Goal: Communication & Community: Ask a question

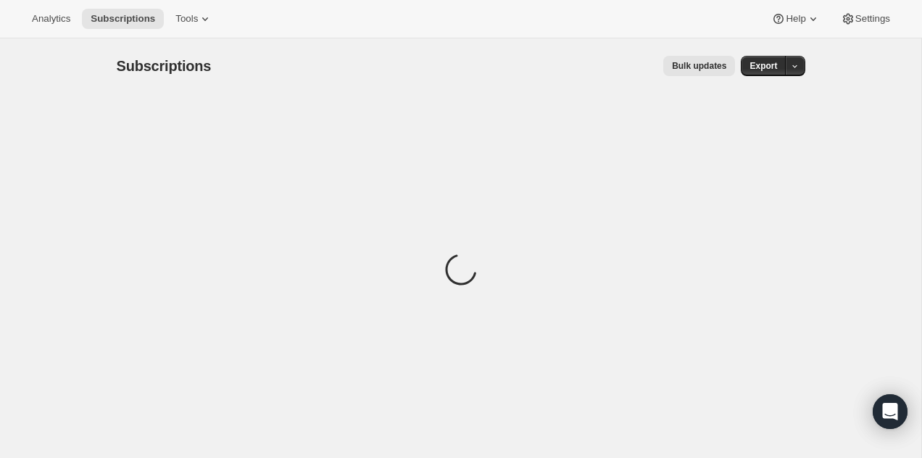
click at [857, 29] on div "Analytics Subscriptions Tools Help Settings" at bounding box center [461, 19] width 922 height 38
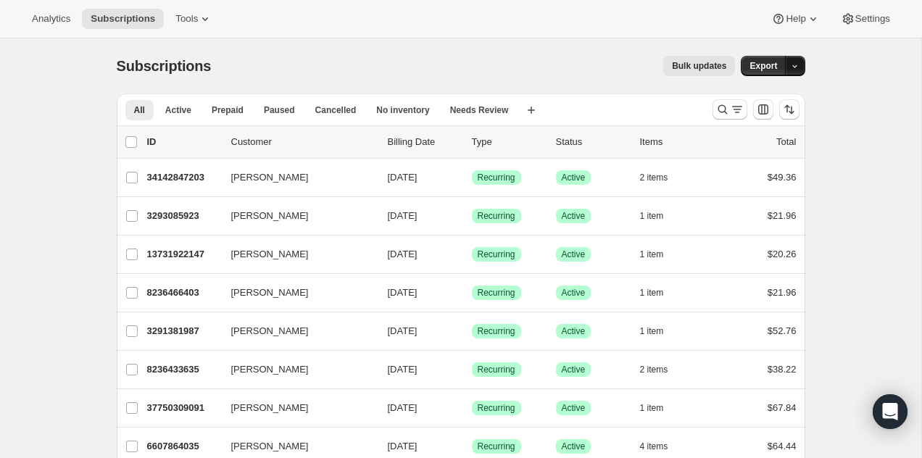
click at [797, 64] on icon "button" at bounding box center [794, 66] width 9 height 9
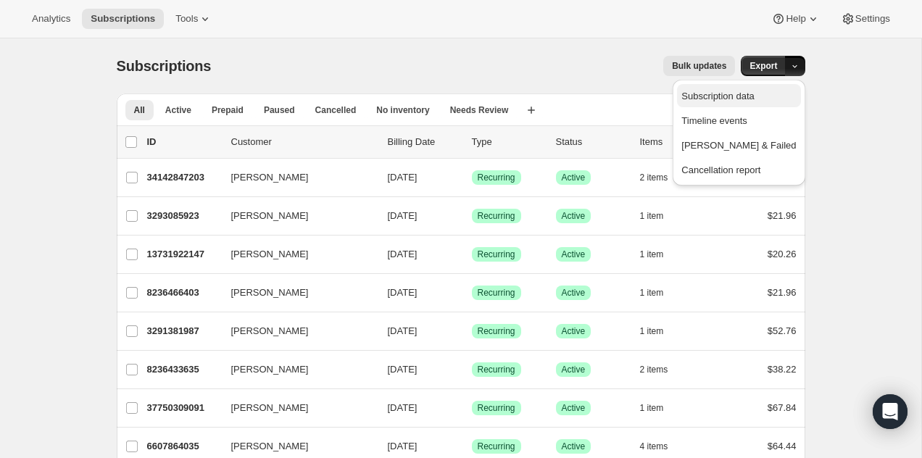
click at [754, 91] on span "Subscription data" at bounding box center [717, 96] width 72 height 11
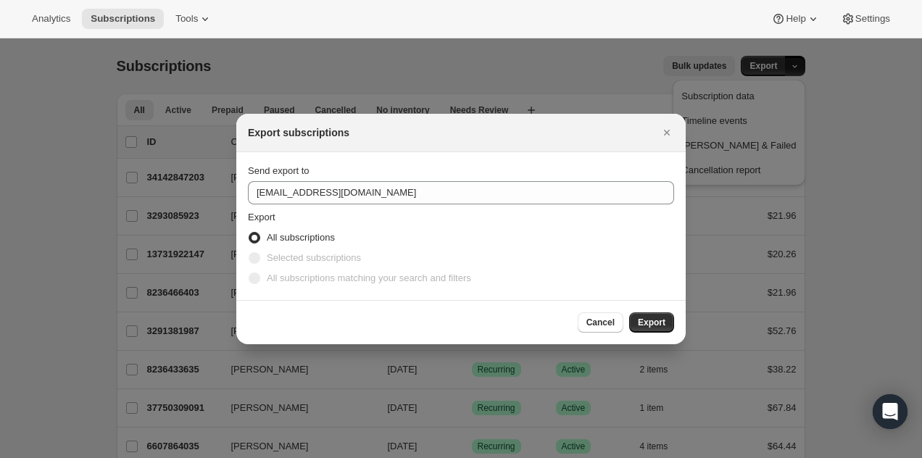
click at [329, 248] on label "Selected subscriptions" at bounding box center [304, 258] width 113 height 20
click at [650, 320] on span "Export" at bounding box center [652, 323] width 28 height 12
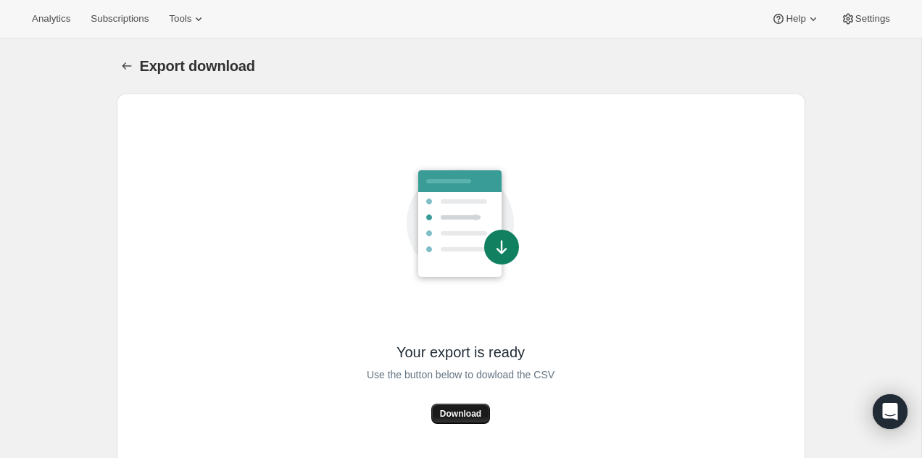
click at [459, 410] on span "Download" at bounding box center [460, 414] width 41 height 12
click at [885, 408] on icon "Open Intercom Messenger" at bounding box center [889, 411] width 17 height 19
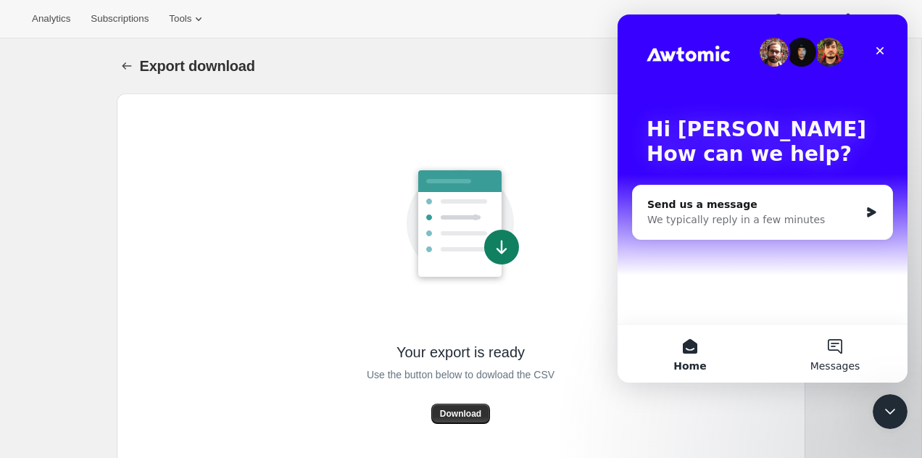
click at [838, 352] on button "Messages" at bounding box center [834, 354] width 145 height 58
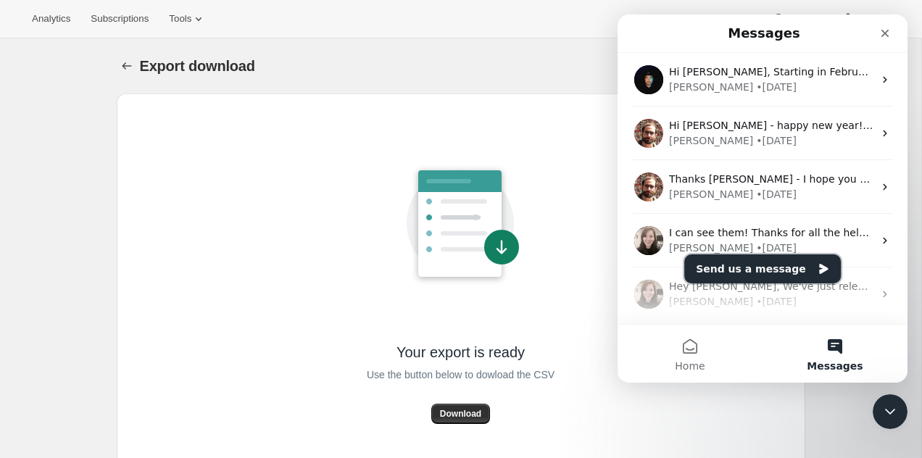
click at [743, 275] on button "Send us a message" at bounding box center [762, 268] width 157 height 29
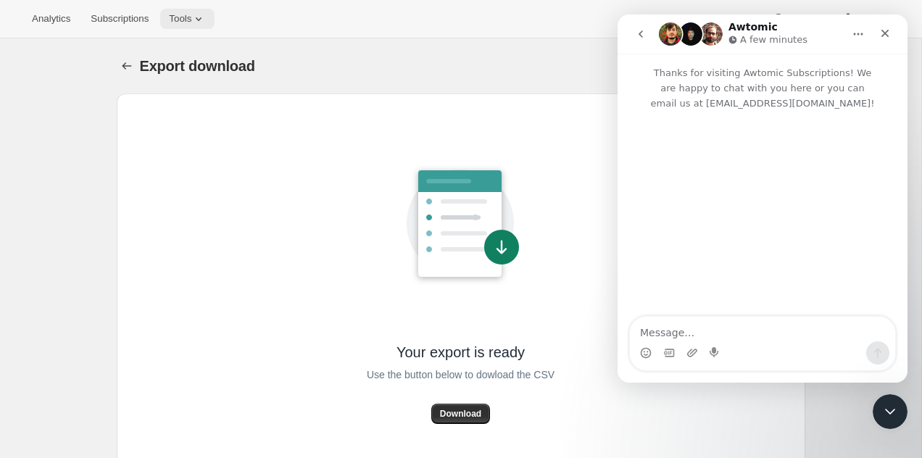
click at [191, 14] on span "Tools" at bounding box center [180, 19] width 22 height 12
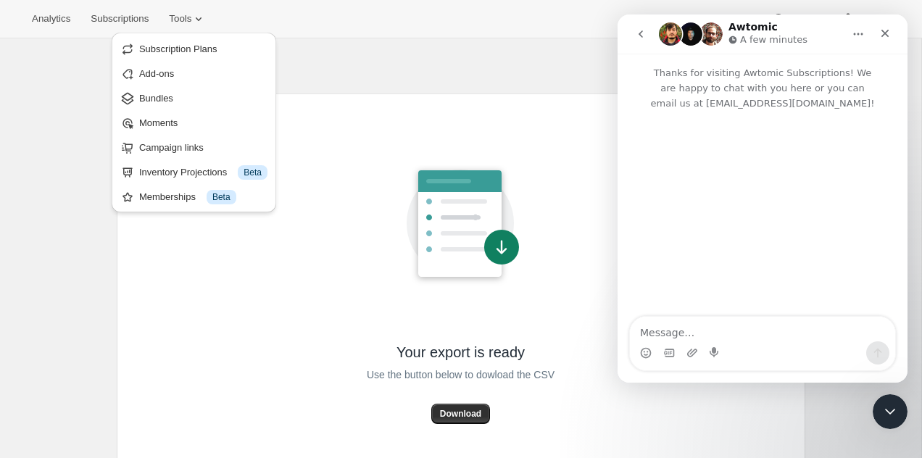
click at [744, 345] on div "Intercom messenger" at bounding box center [762, 352] width 265 height 23
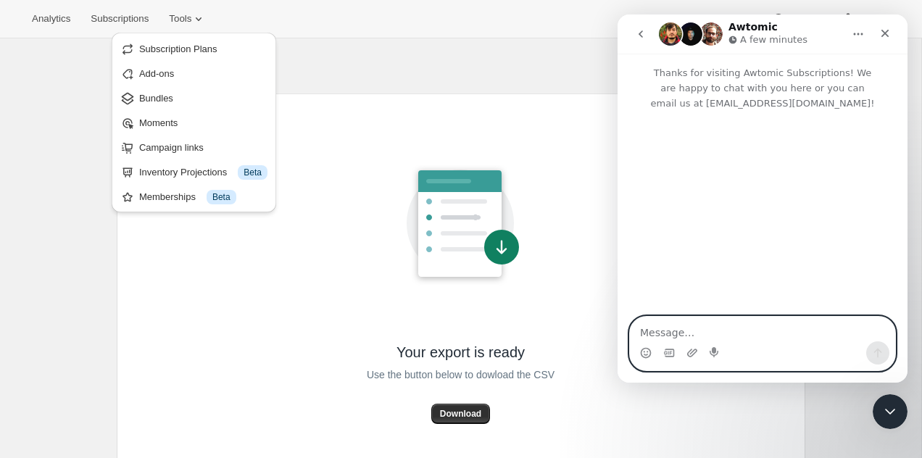
click at [661, 323] on textarea "Message…" at bounding box center [762, 329] width 265 height 25
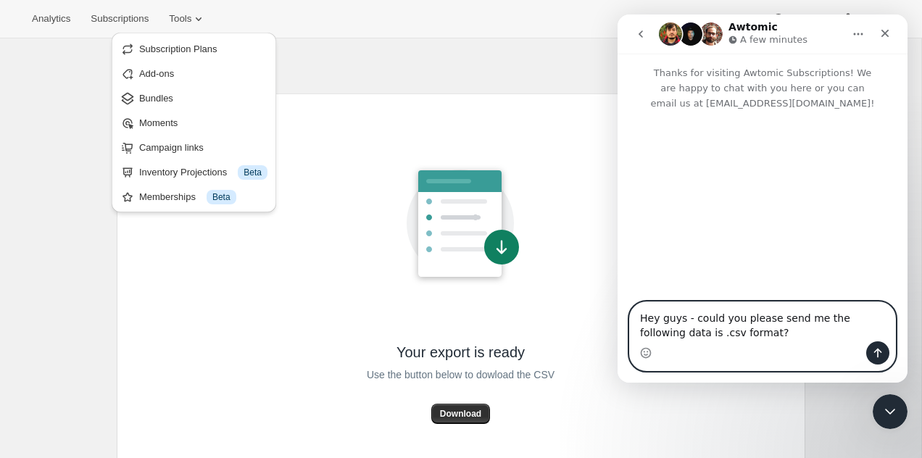
click at [687, 331] on textarea "Hey guys - could you please send me the following data is .csv format?" at bounding box center [762, 321] width 265 height 39
type textarea "Hey guys - could you please send me the following data for my account?"
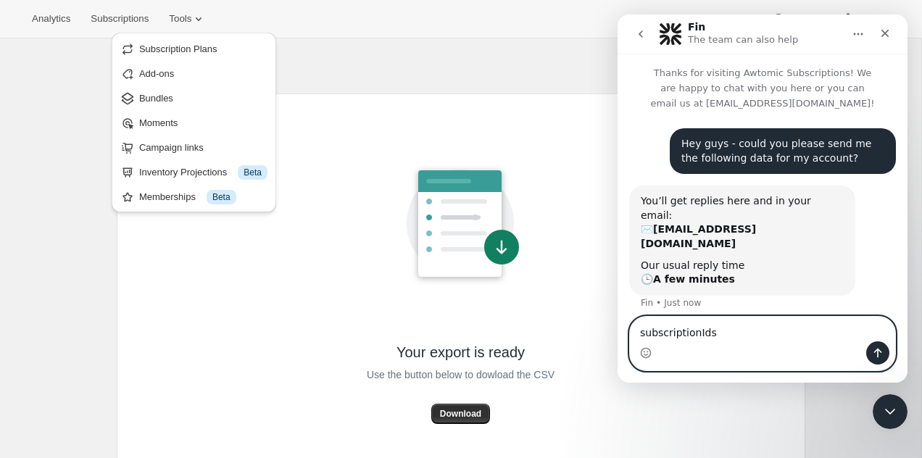
paste textarea "shopifyPaymentMethodId"
type textarea "subscriptionIds shopifyPaymentMethodId"
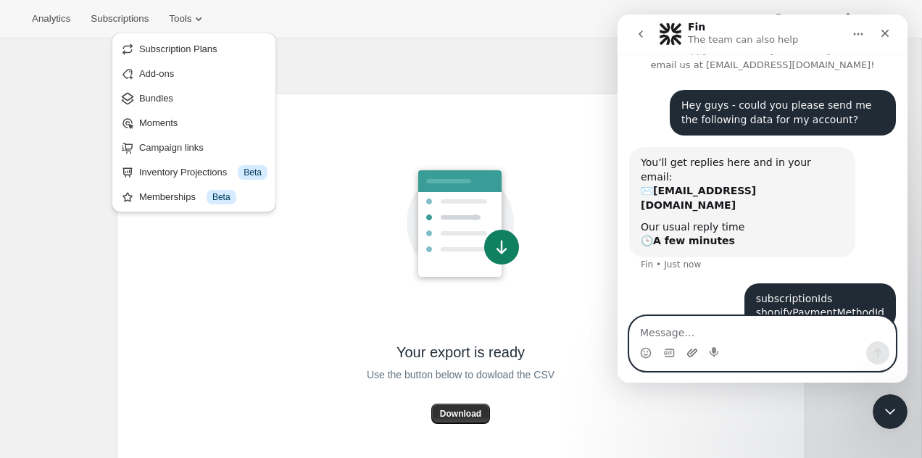
click at [693, 354] on icon "Upload attachment" at bounding box center [692, 353] width 10 height 8
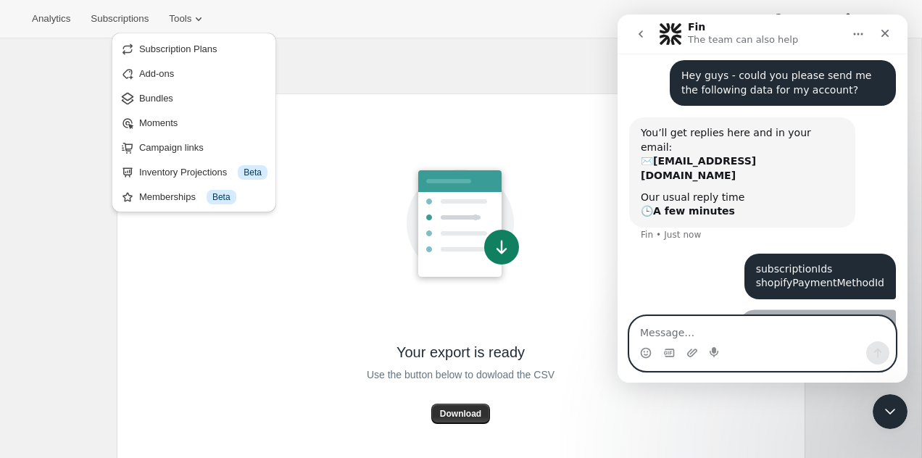
scroll to position [73, 0]
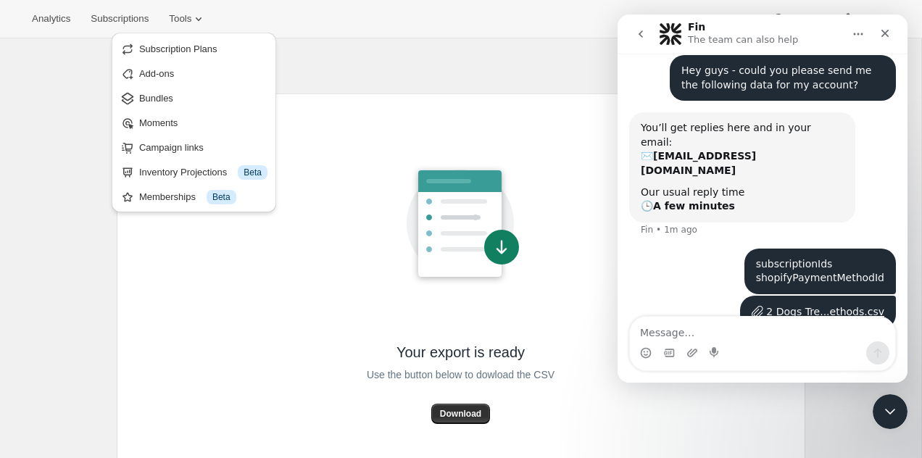
click at [714, 38] on p "The team can also help" at bounding box center [743, 40] width 110 height 14
click at [669, 33] on img "Intercom messenger" at bounding box center [670, 33] width 23 height 23
click at [712, 20] on div "Fin The team can also help" at bounding box center [762, 34] width 271 height 28
click at [862, 35] on icon "Home" at bounding box center [858, 34] width 12 height 12
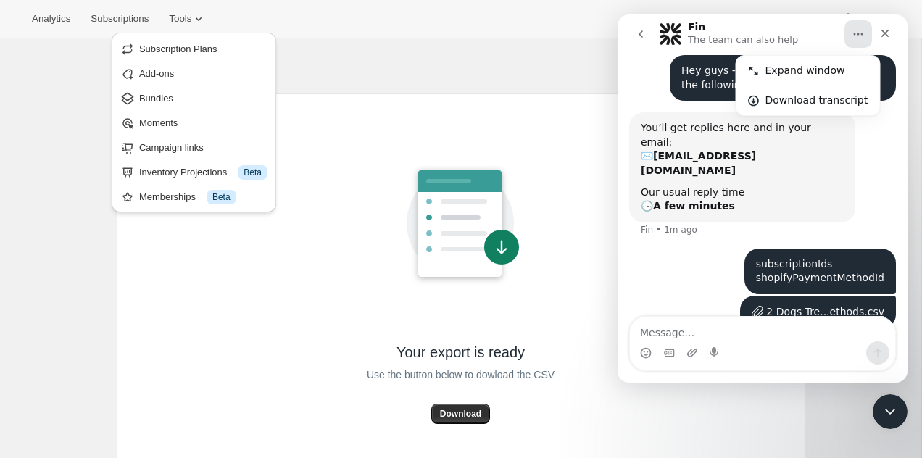
click at [458, 36] on div "Analytics Subscriptions Tools Help Settings" at bounding box center [461, 19] width 922 height 38
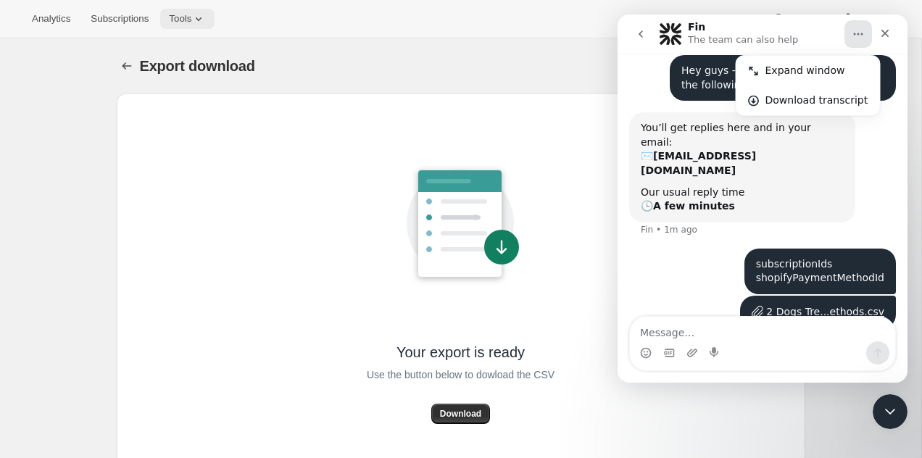
click at [206, 17] on icon at bounding box center [198, 19] width 14 height 14
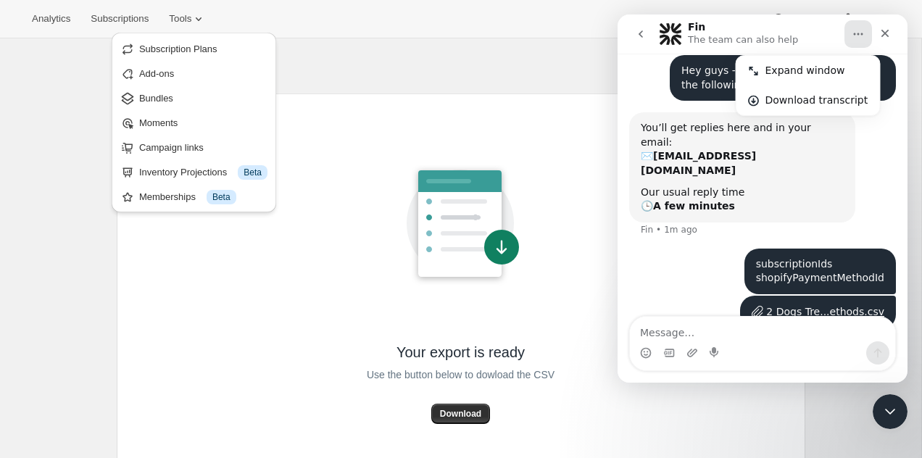
click at [329, 66] on div "Export download" at bounding box center [472, 66] width 665 height 20
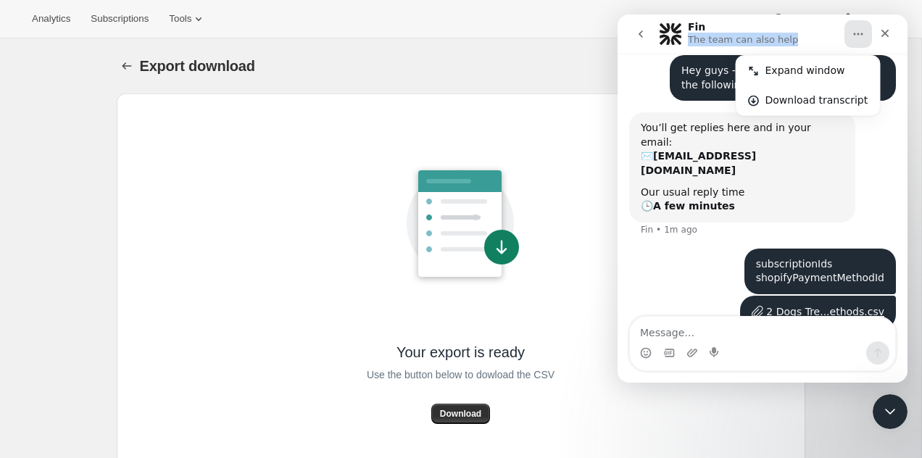
click at [805, 36] on div "Fin The team can also help" at bounding box center [751, 34] width 184 height 25
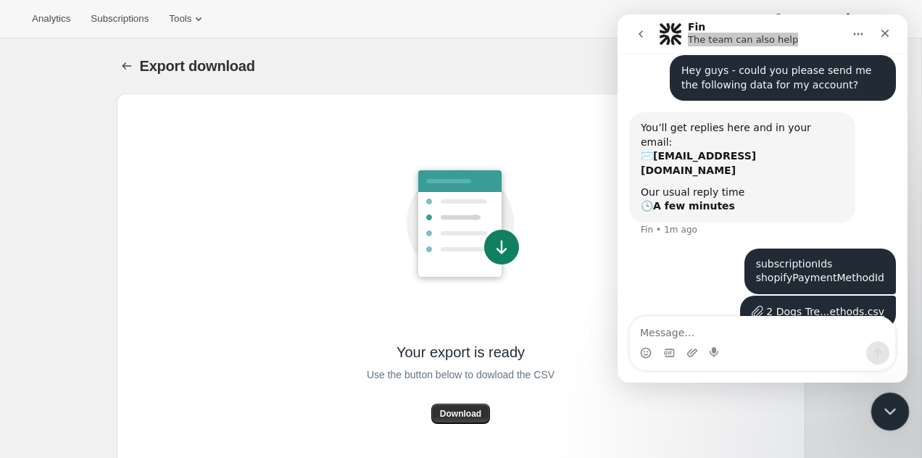
click at [891, 418] on div "Close Intercom Messenger" at bounding box center [887, 409] width 35 height 35
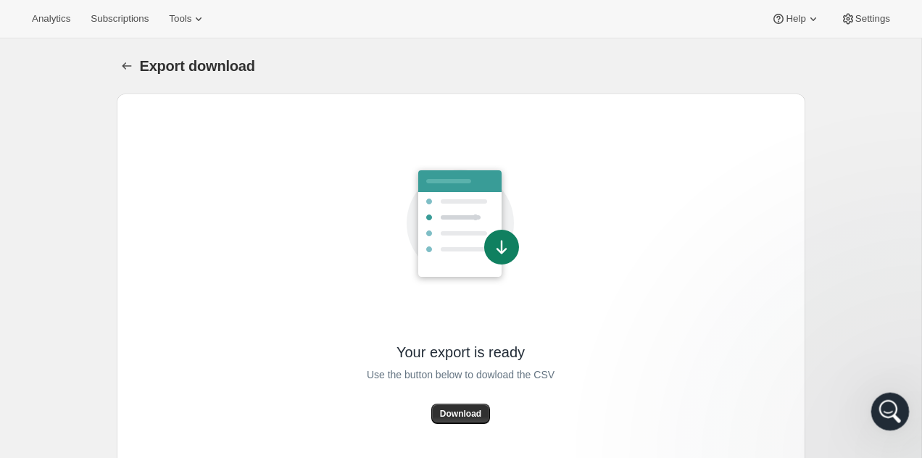
scroll to position [0, 0]
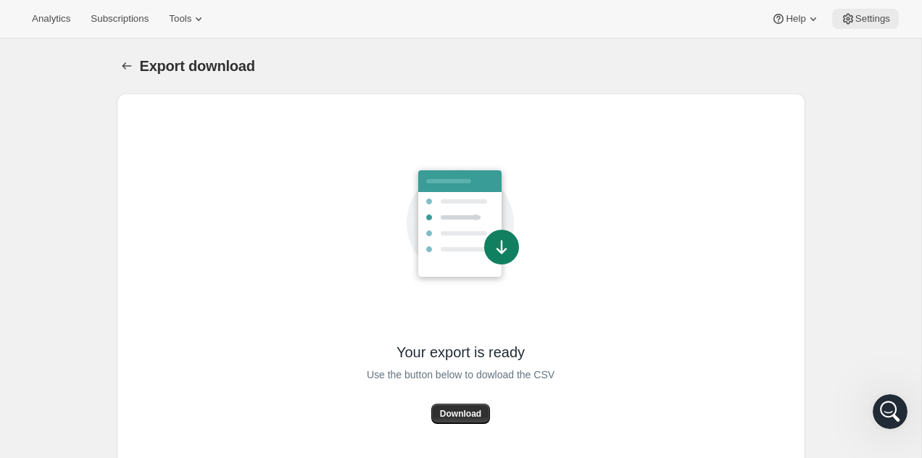
click at [873, 17] on span "Settings" at bounding box center [872, 19] width 35 height 12
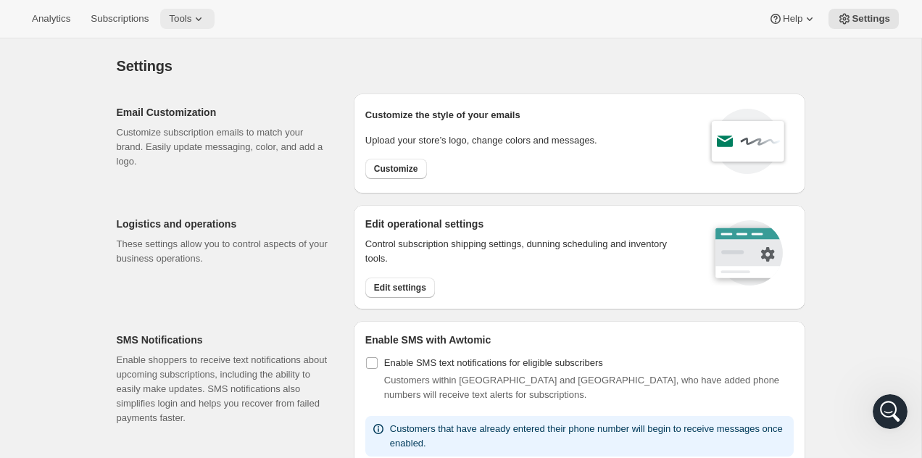
click at [191, 19] on span "Tools" at bounding box center [180, 19] width 22 height 12
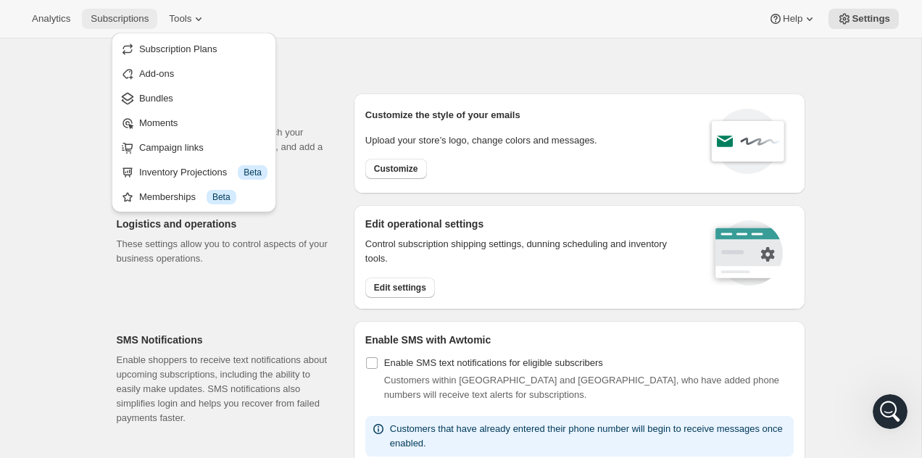
click at [128, 22] on span "Subscriptions" at bounding box center [120, 19] width 58 height 12
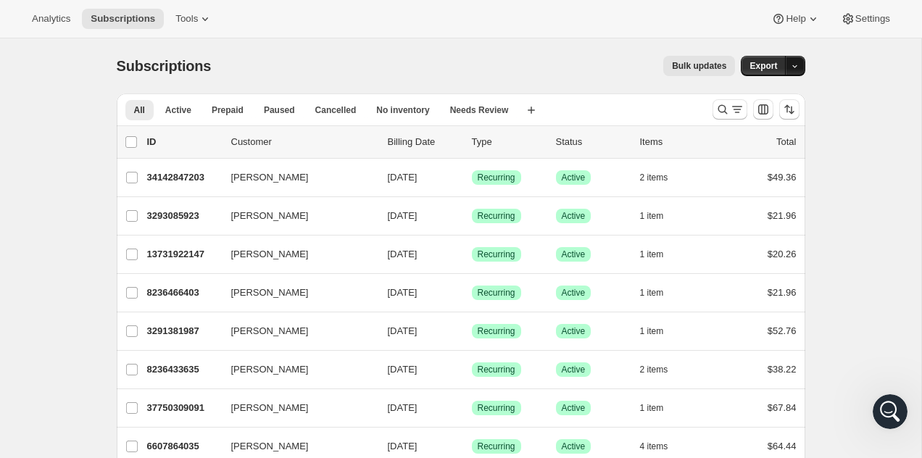
click at [792, 62] on icon "button" at bounding box center [794, 66] width 9 height 9
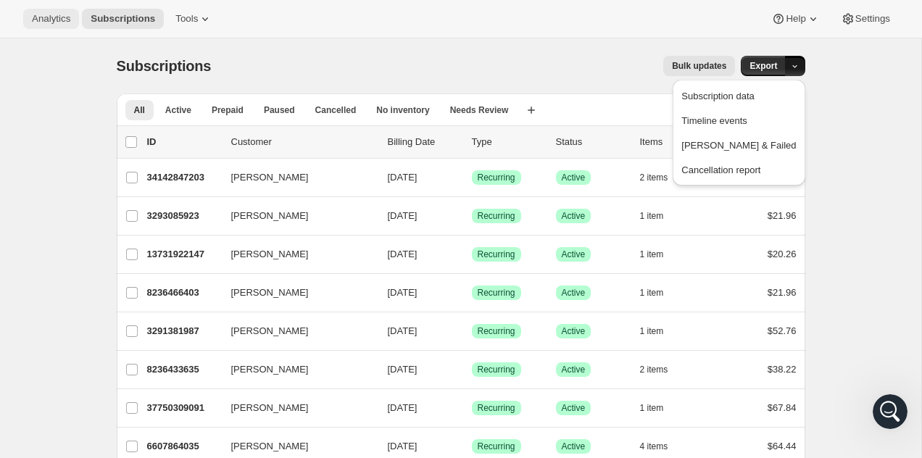
click at [49, 25] on button "Analytics" at bounding box center [51, 19] width 56 height 20
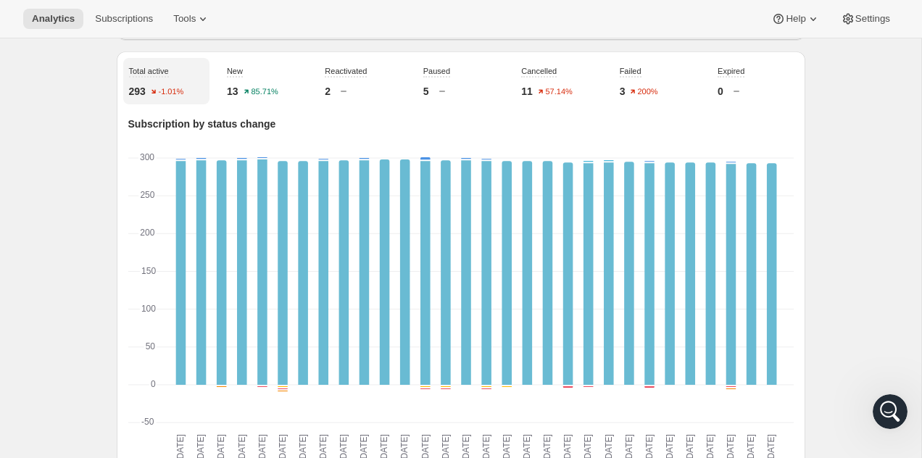
scroll to position [533, 0]
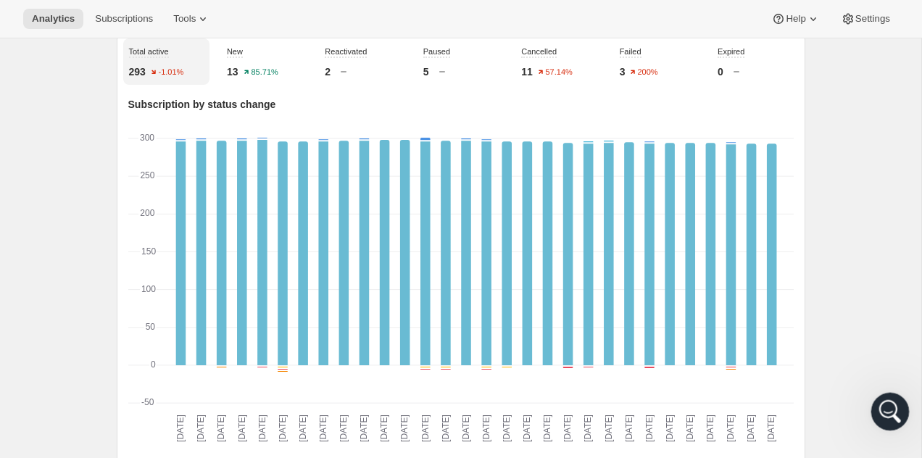
click at [885, 416] on icon "Open Intercom Messenger" at bounding box center [888, 410] width 24 height 24
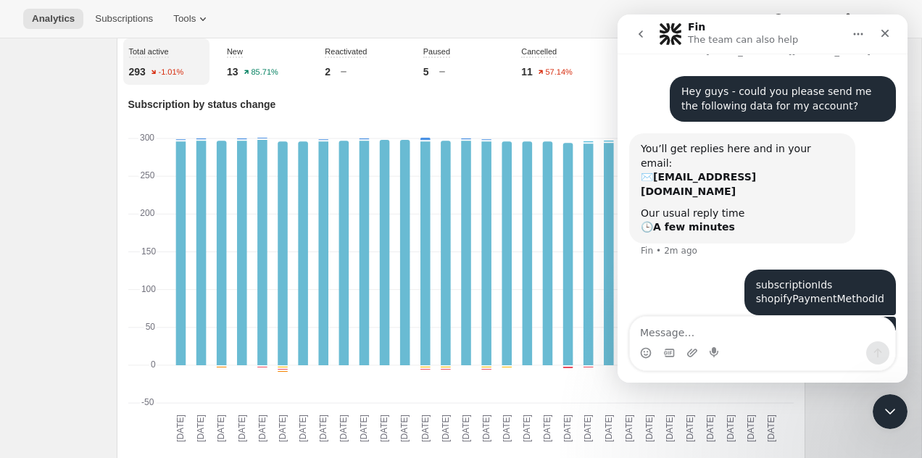
scroll to position [73, 0]
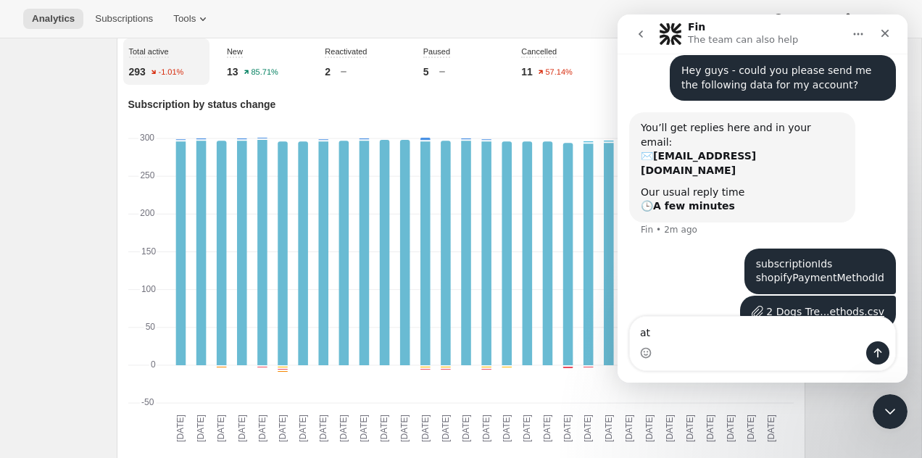
type textarea "a"
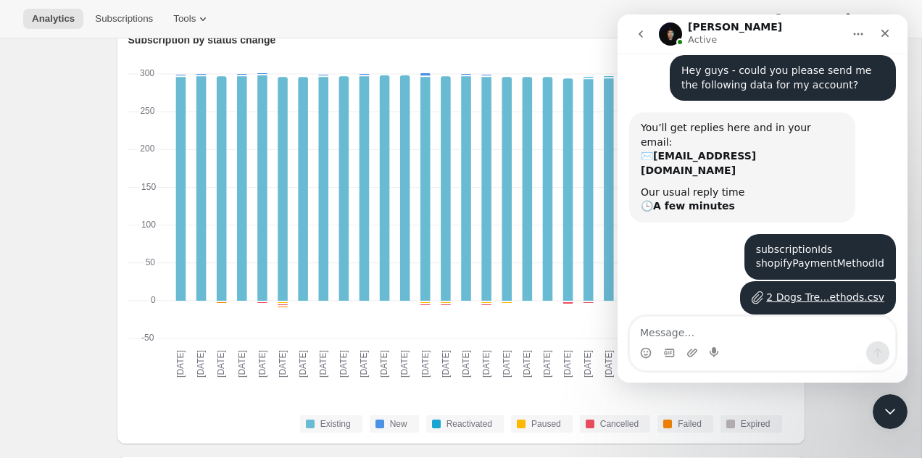
scroll to position [598, 0]
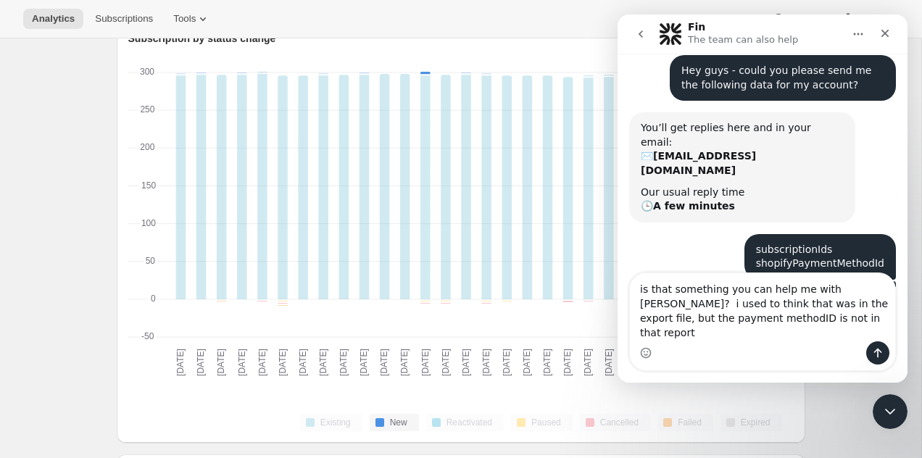
type textarea "is that something you can help me with [PERSON_NAME]? i used to think that was …"
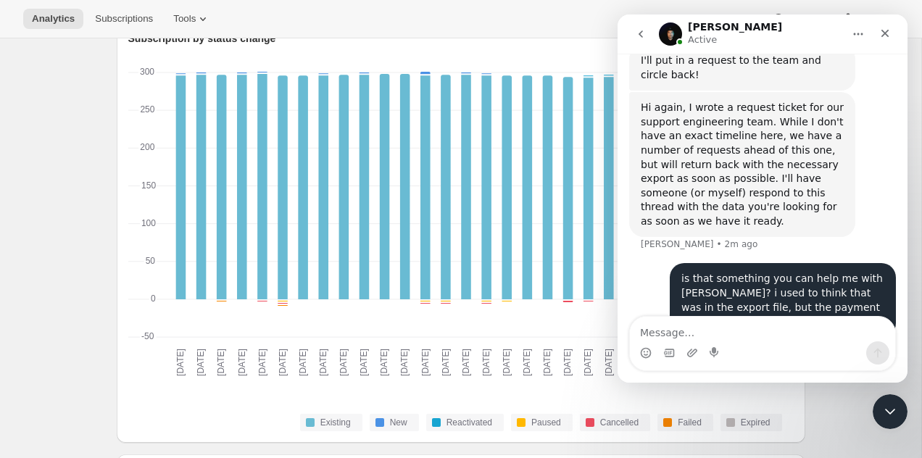
scroll to position [390, 0]
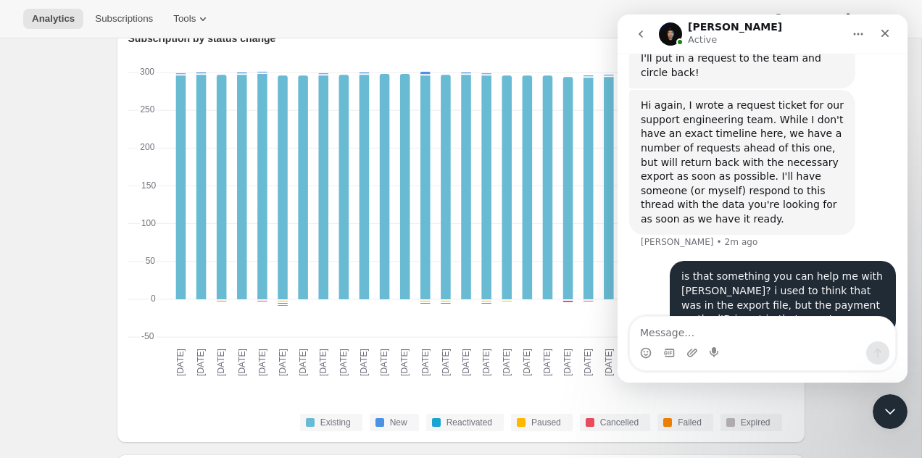
click at [752, 336] on textarea "Message…" at bounding box center [762, 329] width 265 height 25
type textarea "sorry - missed your response, thank you,."
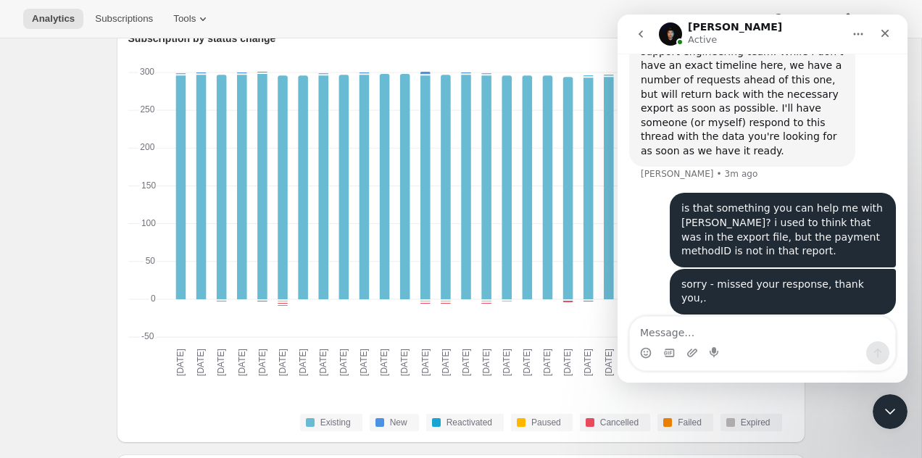
scroll to position [485, 0]
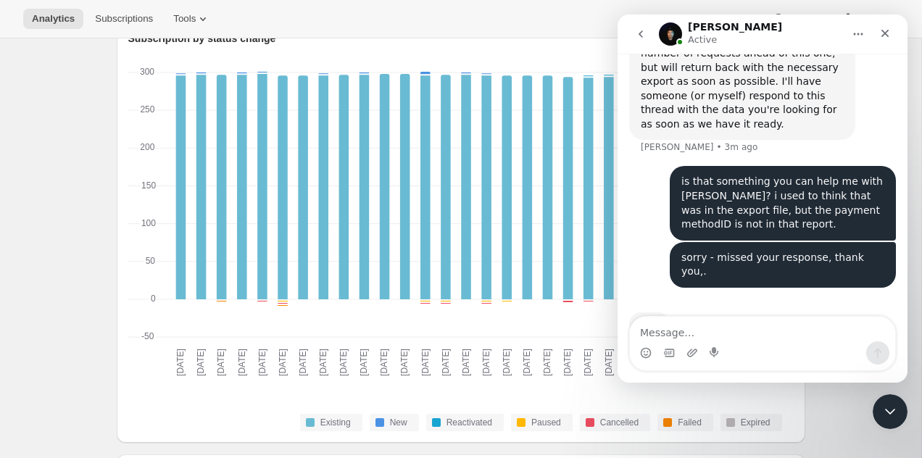
click at [740, 337] on textarea "Message…" at bounding box center [762, 329] width 265 height 25
type textarea "h"
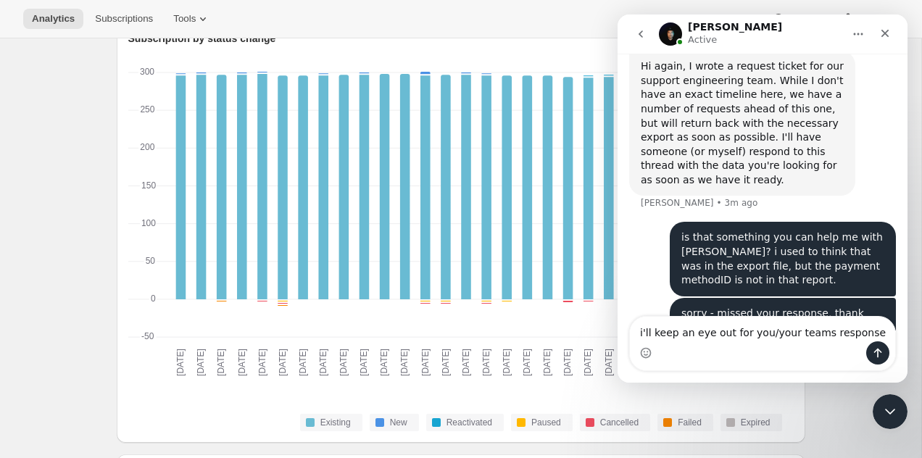
type textarea "i'll keep an eye out for you/your teams response!"
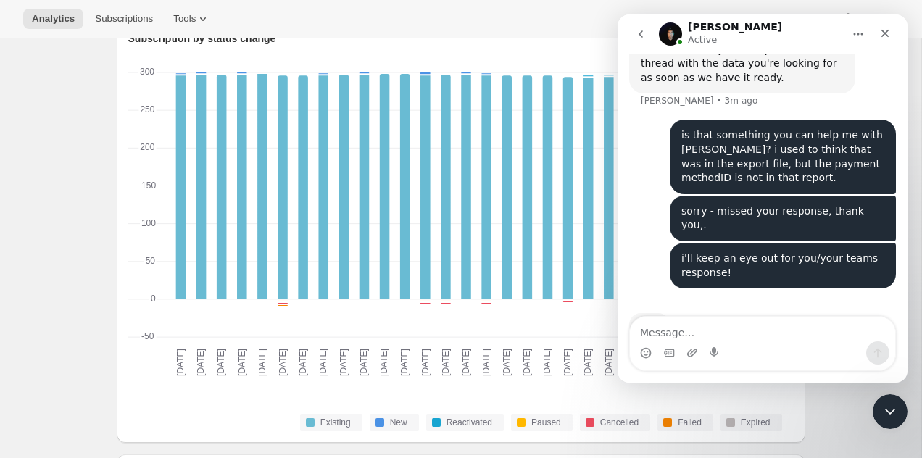
scroll to position [532, 0]
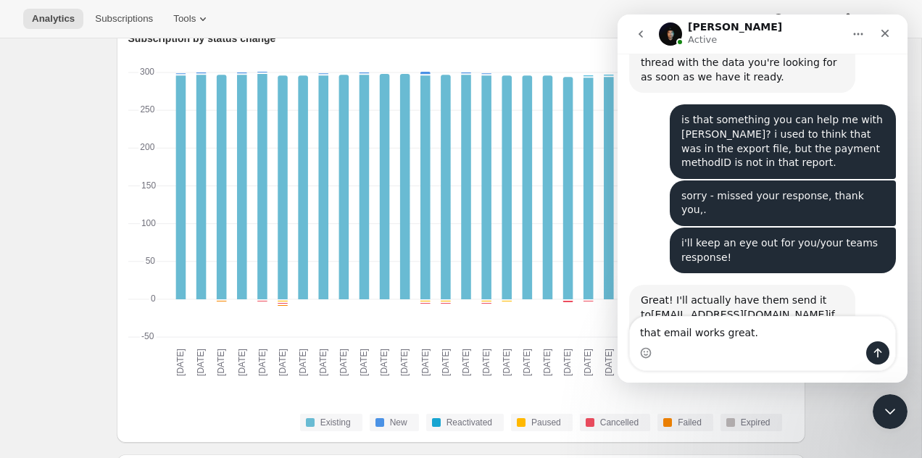
type textarea "that email works great."
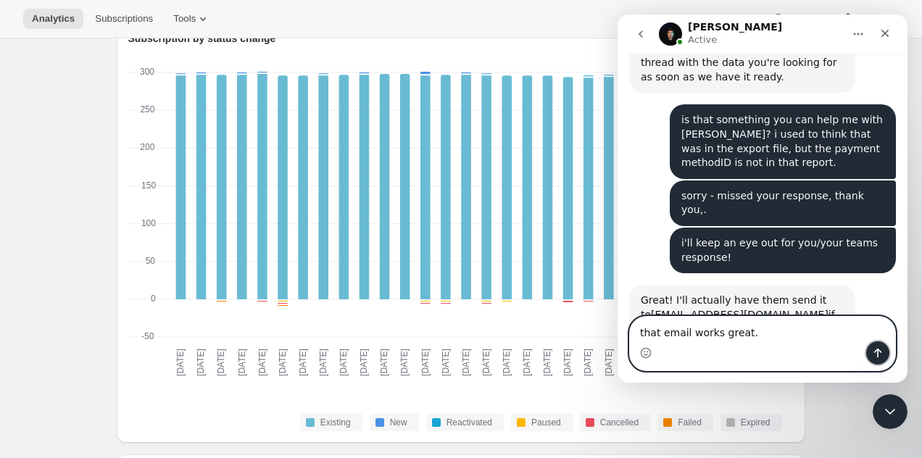
click at [872, 355] on icon "Send a message…" at bounding box center [878, 353] width 12 height 12
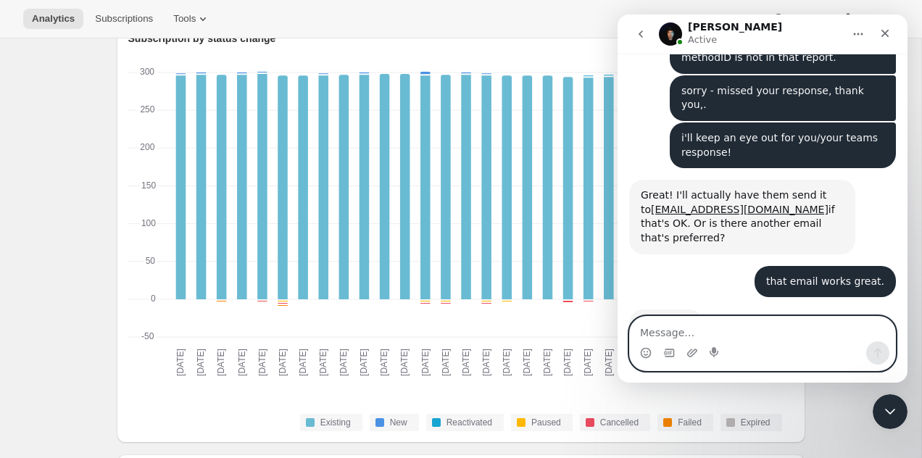
scroll to position [634, 0]
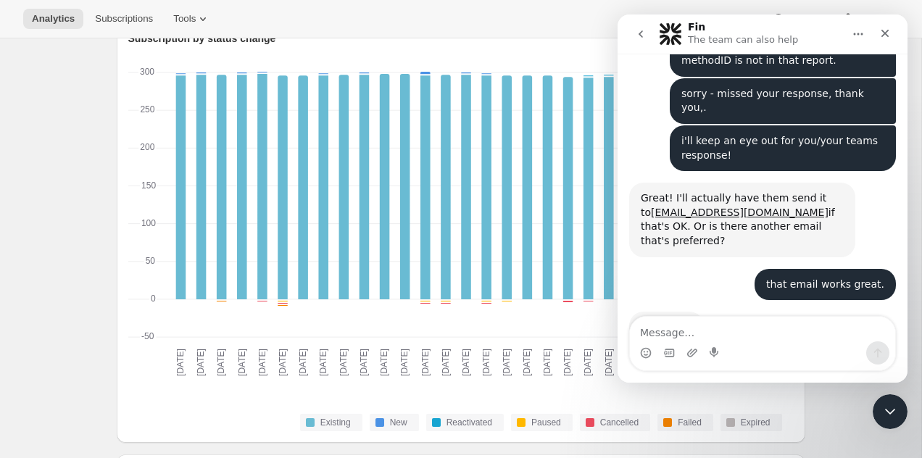
click at [672, 35] on img "Intercom messenger" at bounding box center [670, 33] width 23 height 23
